Goal: Find specific page/section: Find specific page/section

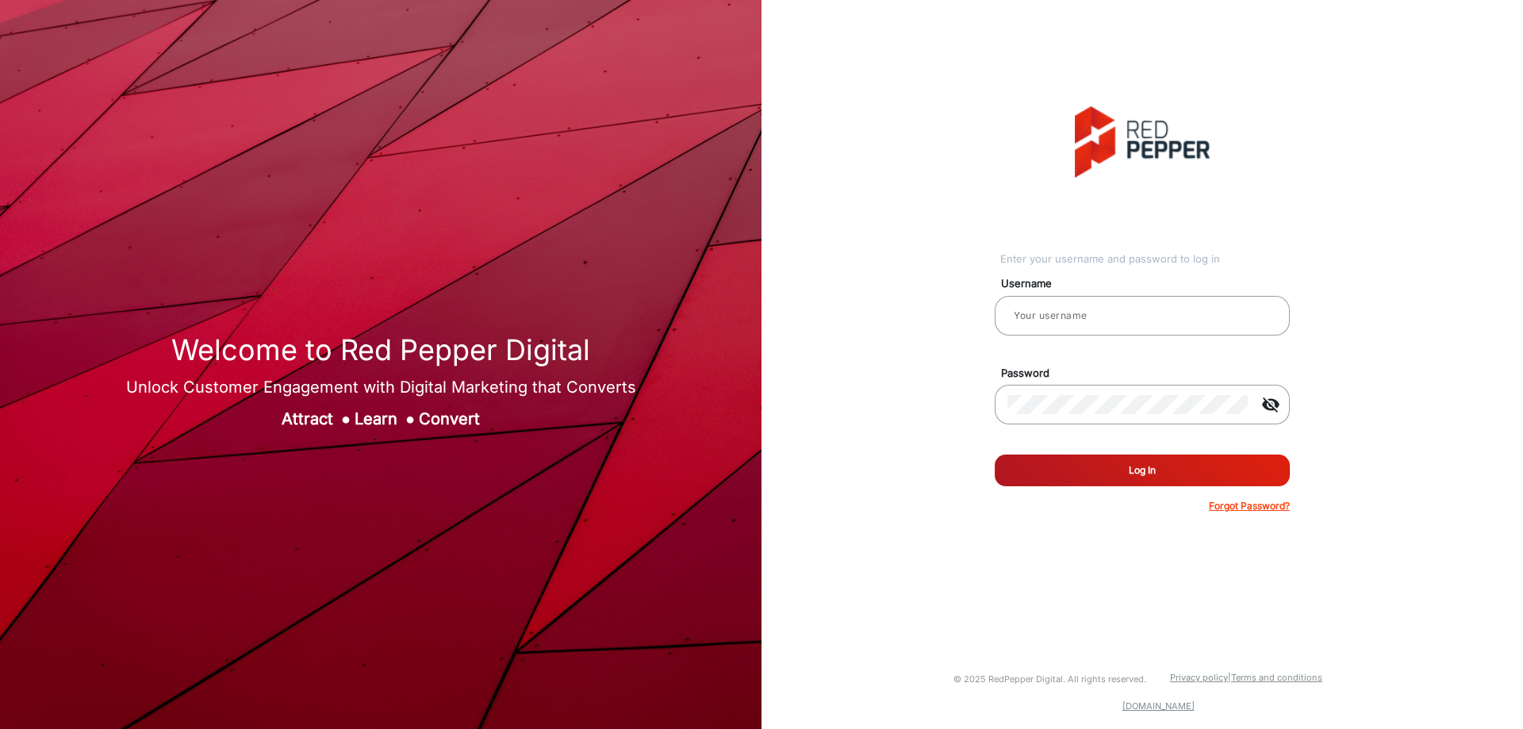
type input "CSTeam_Briefing Form"
click at [1069, 470] on button "Log In" at bounding box center [1142, 471] width 295 height 32
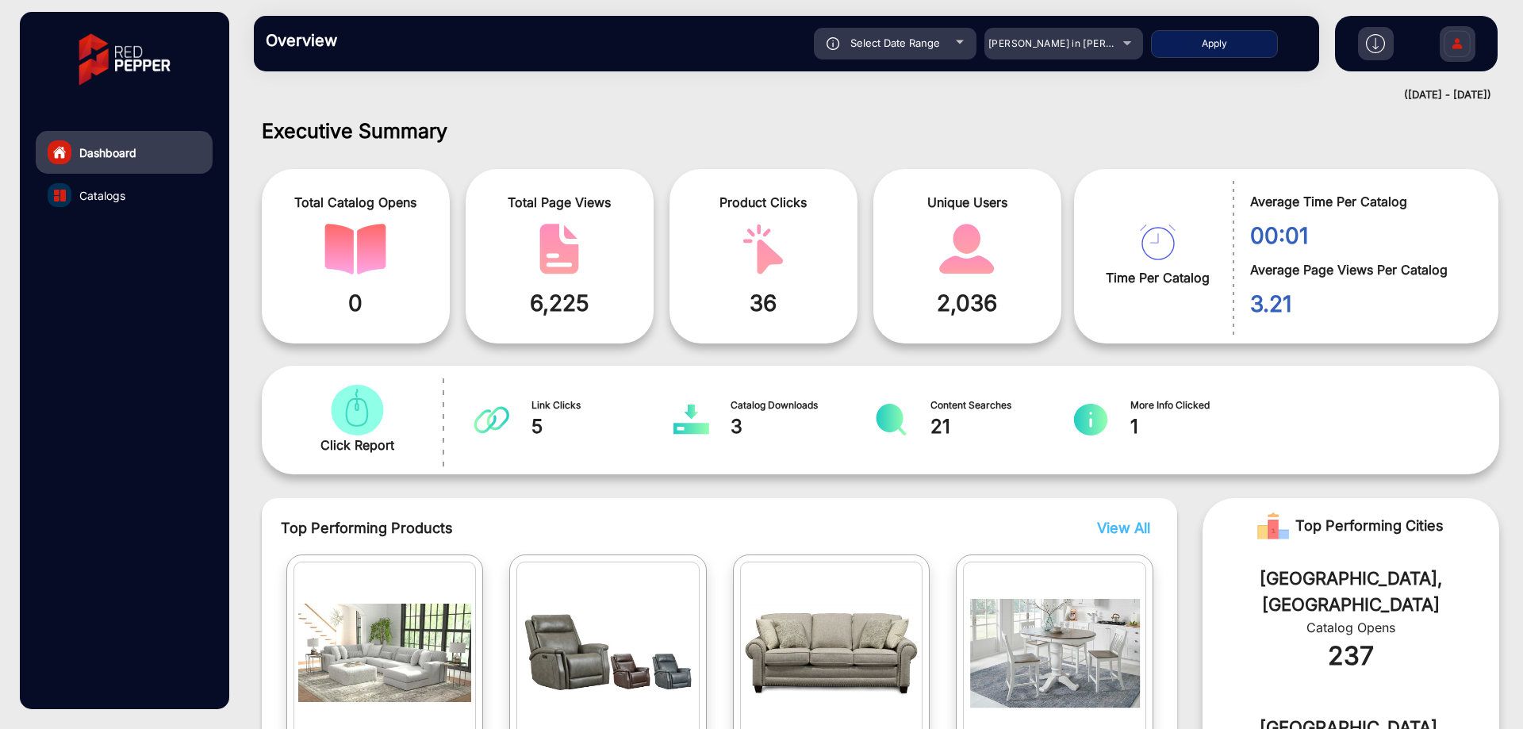
scroll to position [12, 0]
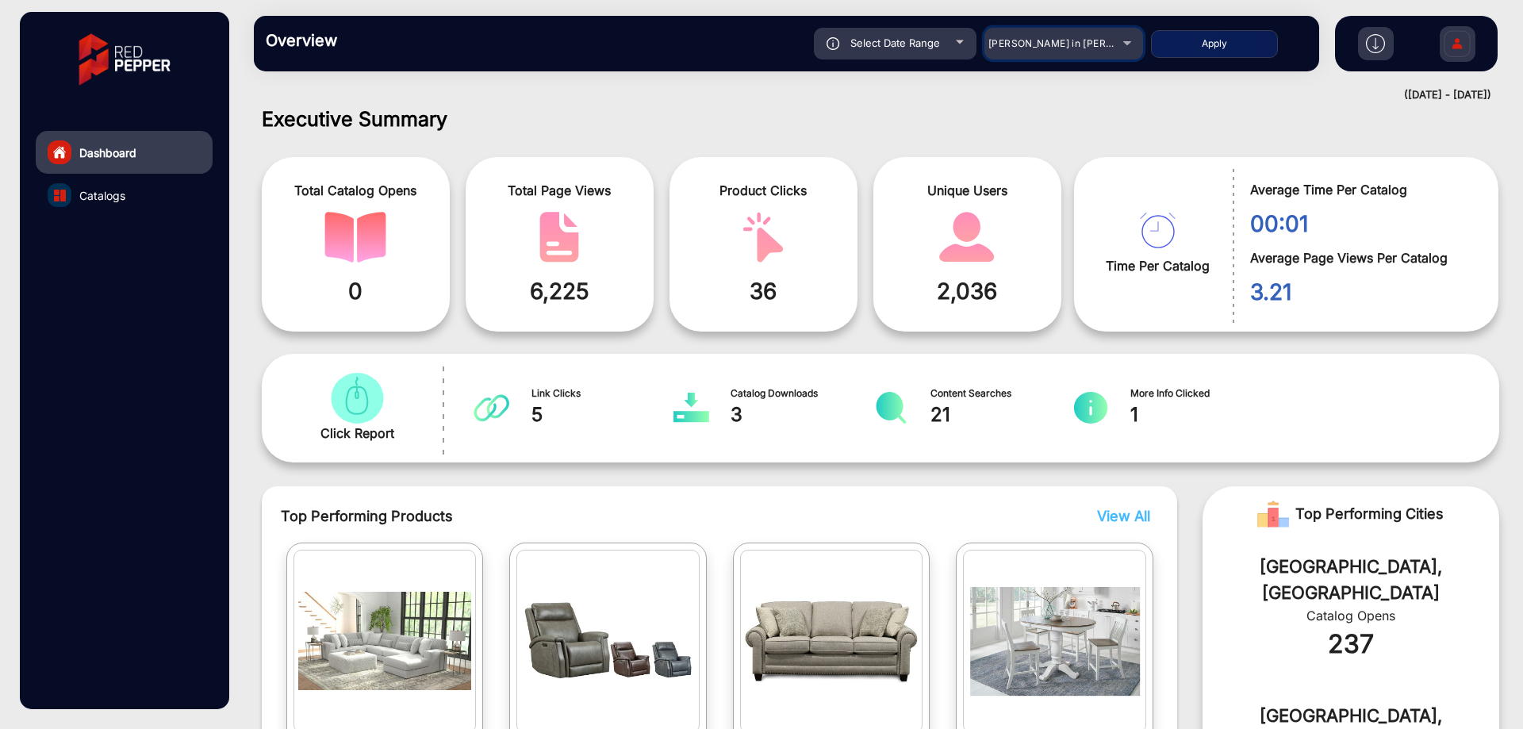
click at [1030, 44] on span "[PERSON_NAME] in [PERSON_NAME]" at bounding box center [1075, 43] width 175 height 12
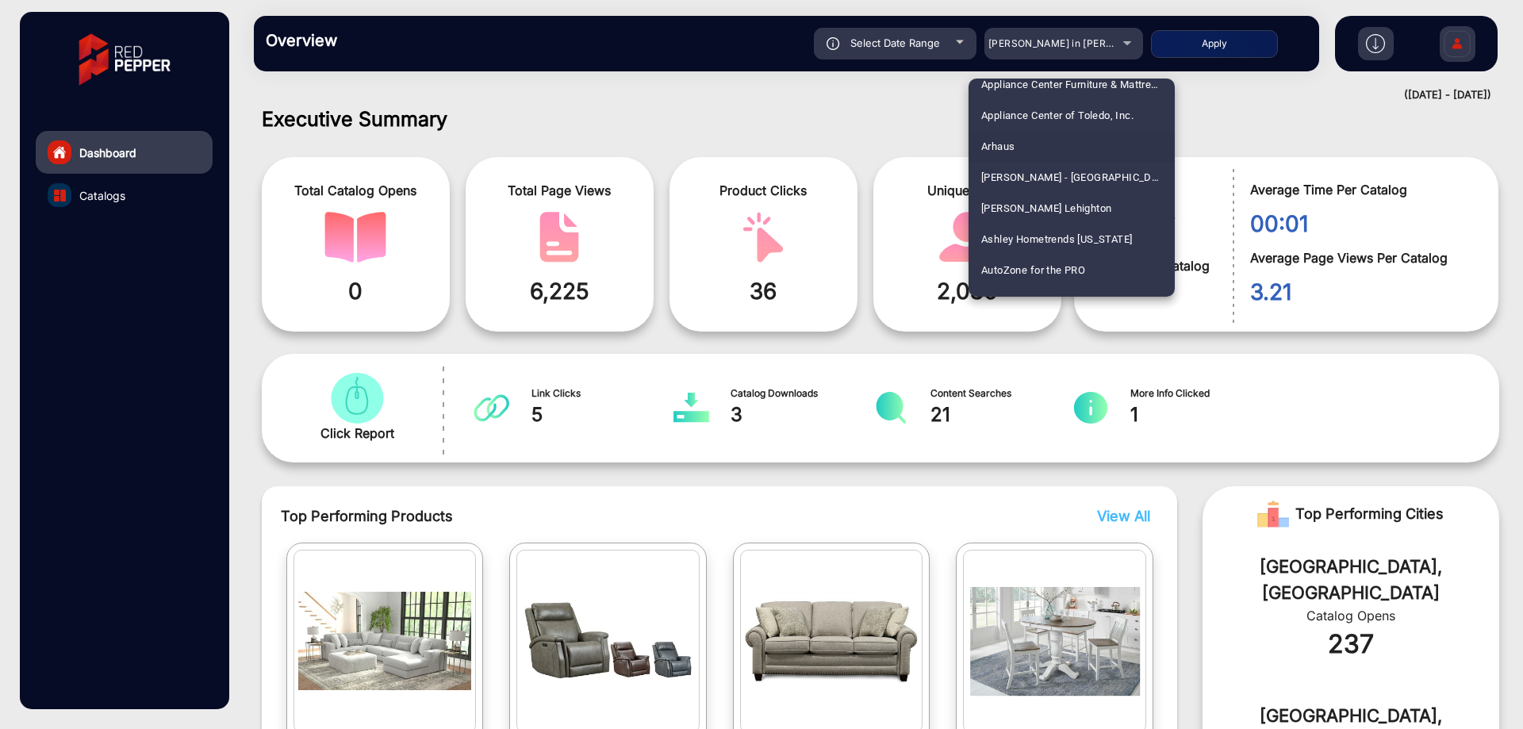
scroll to position [714, 0]
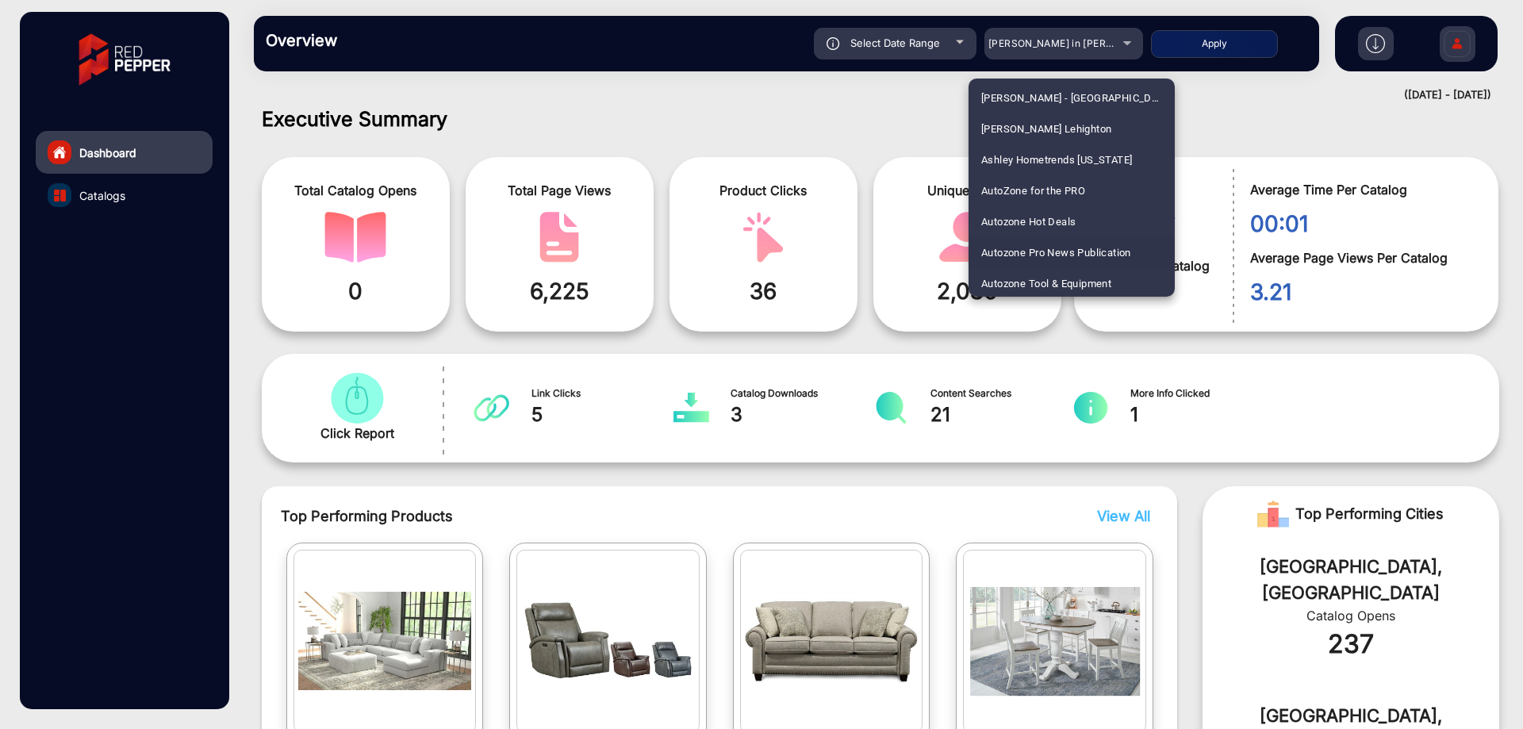
click at [1069, 247] on span "Autozone Pro News Publication" at bounding box center [1056, 252] width 150 height 31
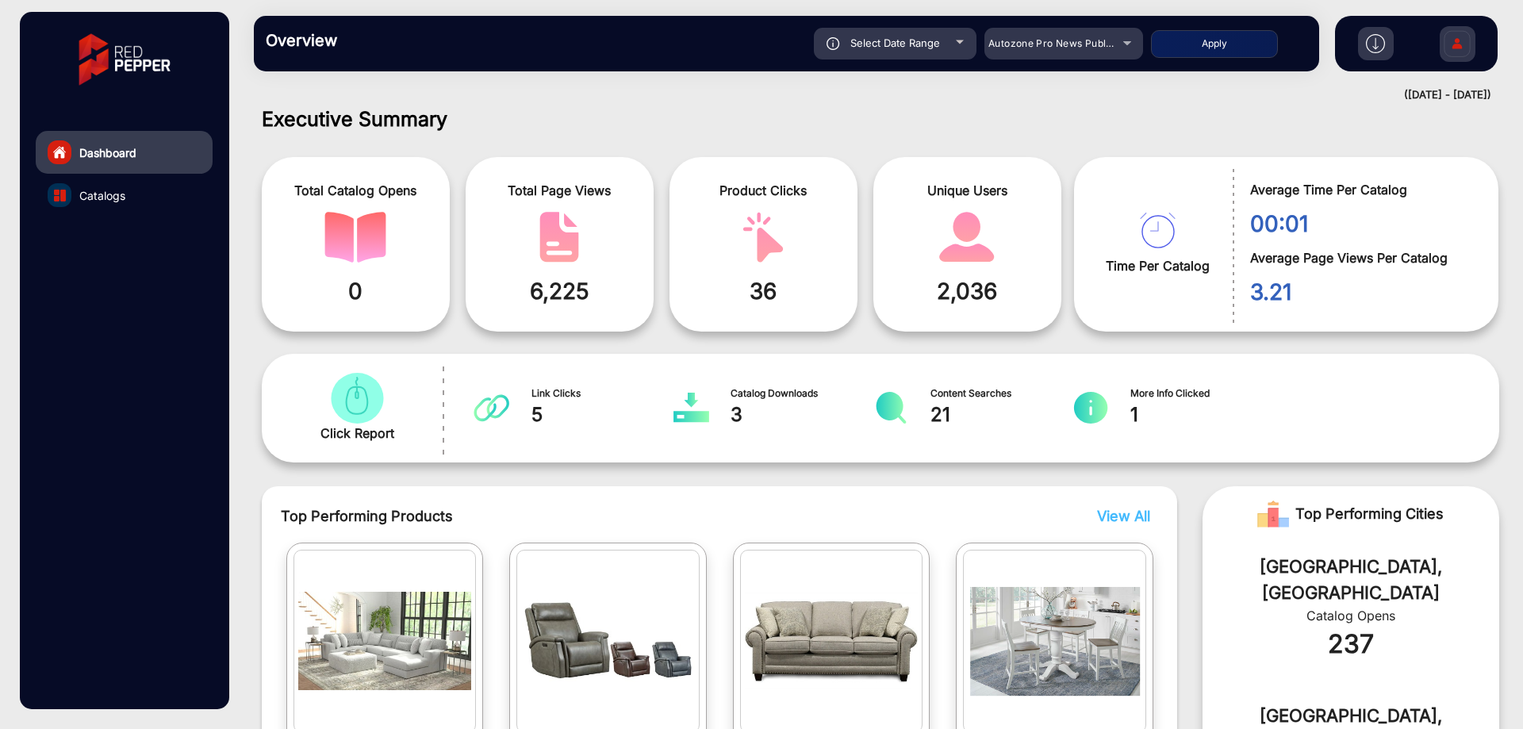
click at [1192, 53] on button "Apply" at bounding box center [1214, 44] width 127 height 28
type input "[DATE]"
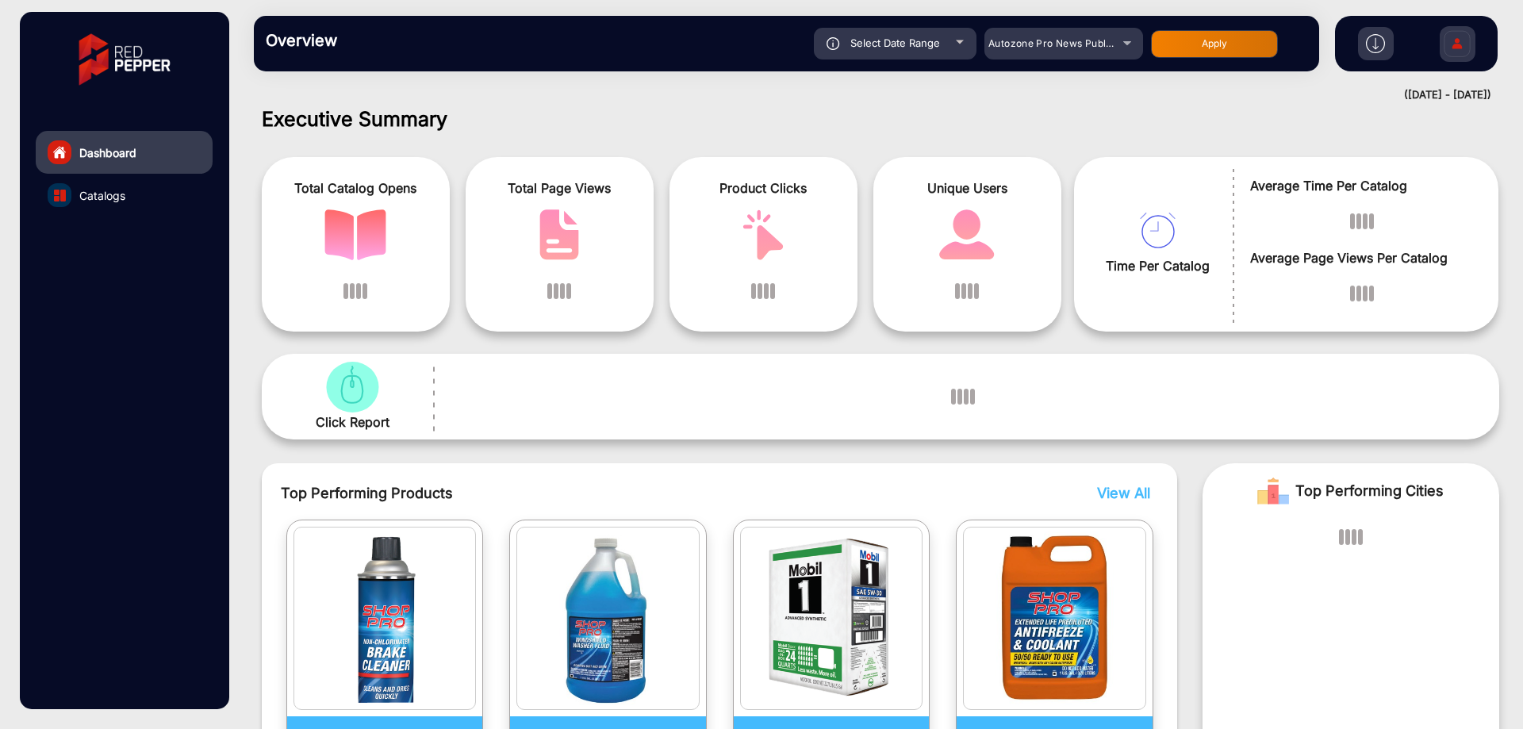
click at [159, 190] on link "Catalogs" at bounding box center [124, 195] width 177 height 43
